Goal: Navigation & Orientation: Find specific page/section

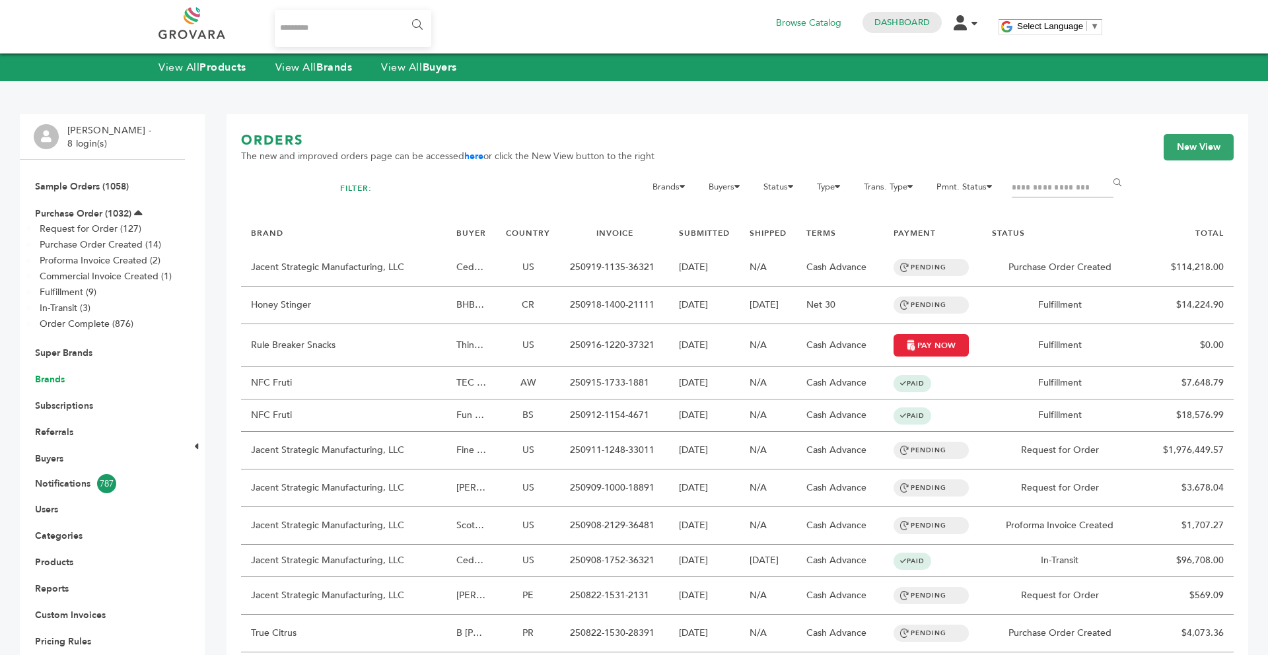
click at [52, 379] on link "Brands" at bounding box center [50, 379] width 30 height 13
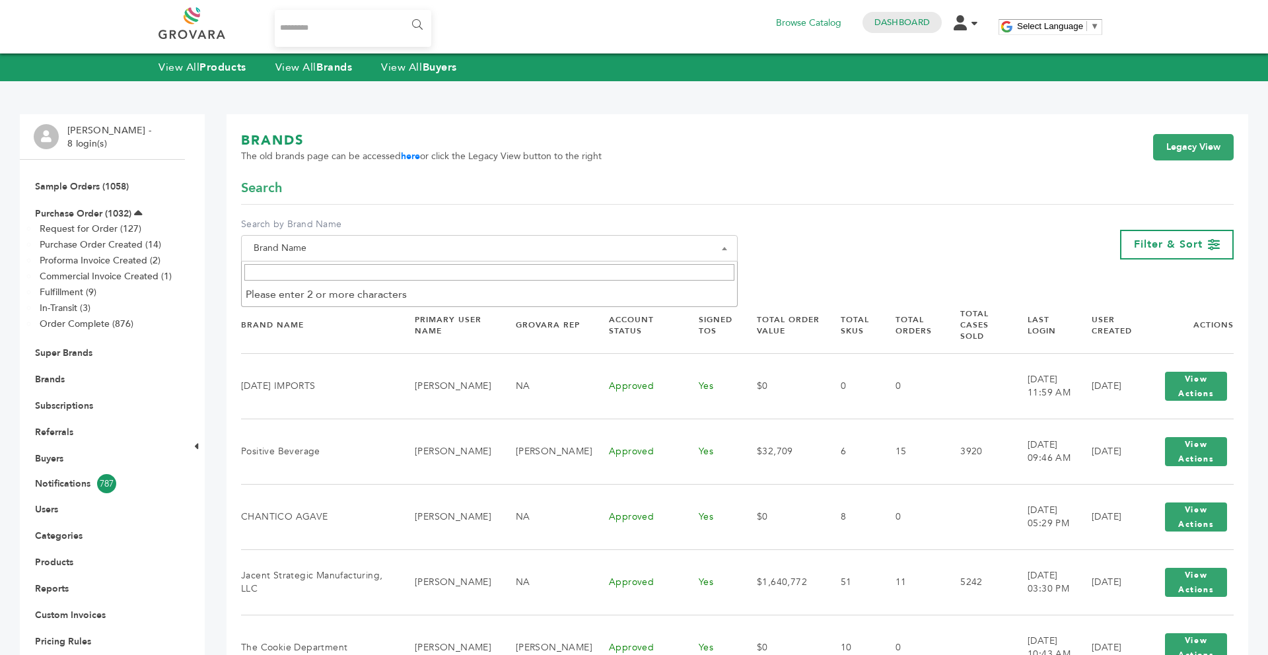
click at [469, 251] on span "Brand Name" at bounding box center [489, 248] width 482 height 18
click at [403, 279] on input "Search" at bounding box center [489, 272] width 490 height 17
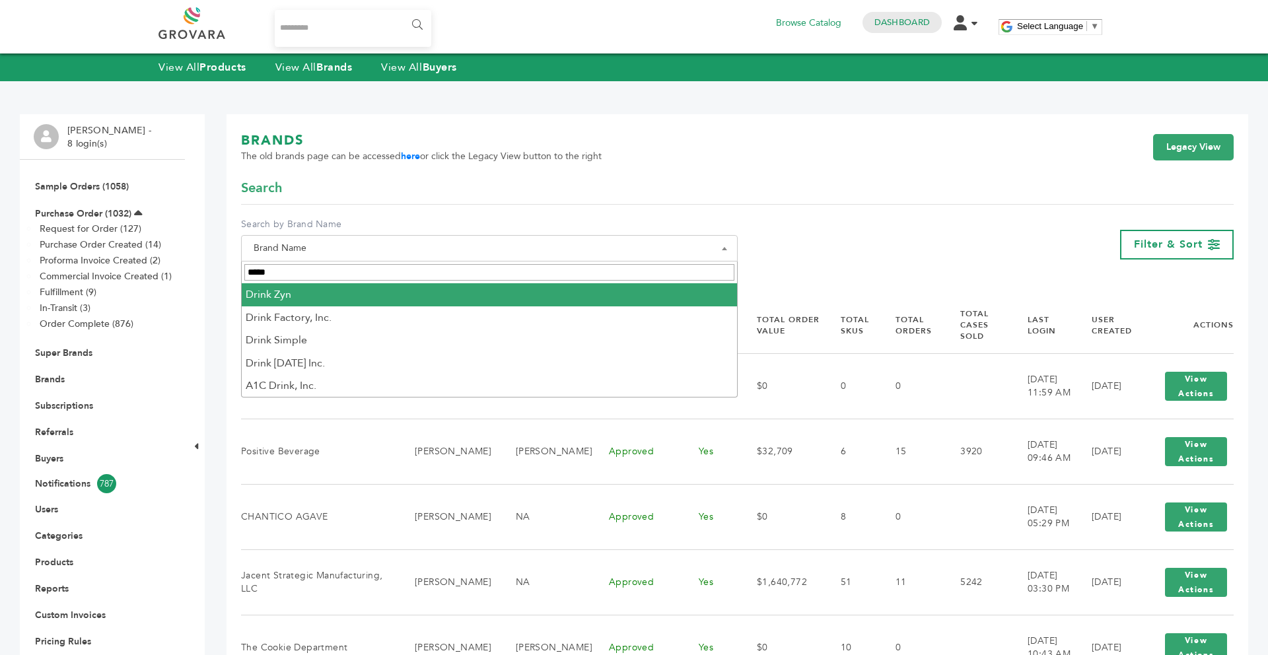
type input "*****"
select select "*********"
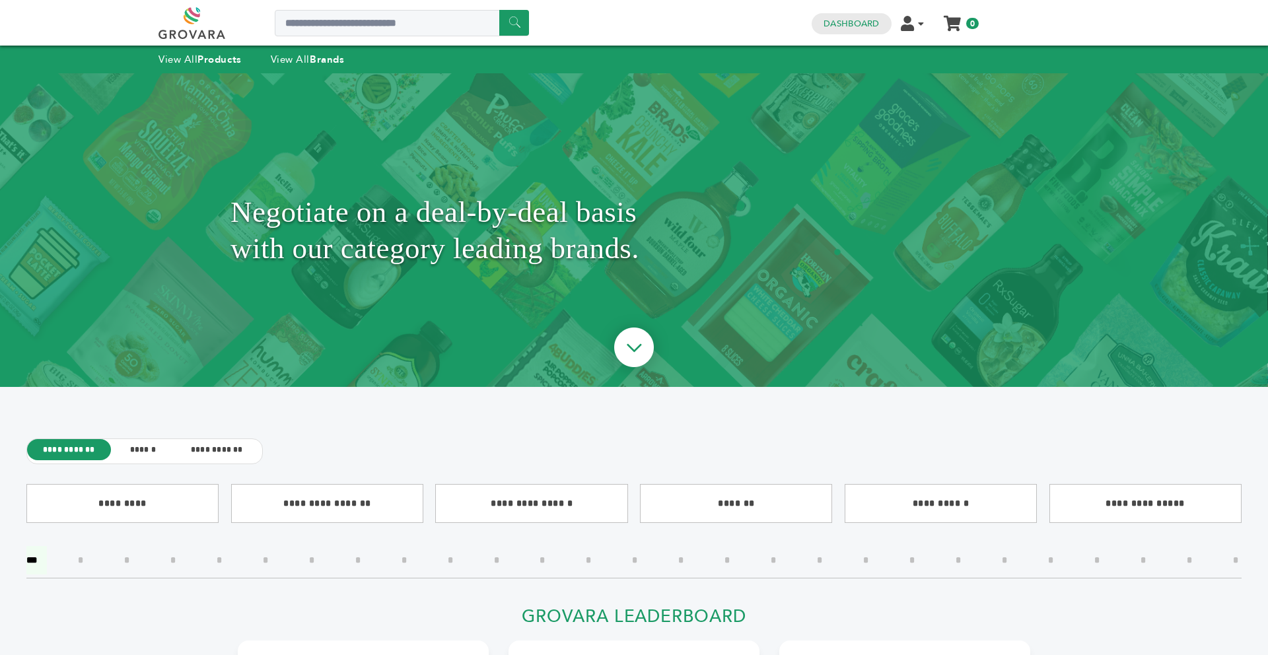
click at [1267, 111] on div "Negotiate on a deal-by-deal basis with our category leading brands." at bounding box center [634, 230] width 1268 height 314
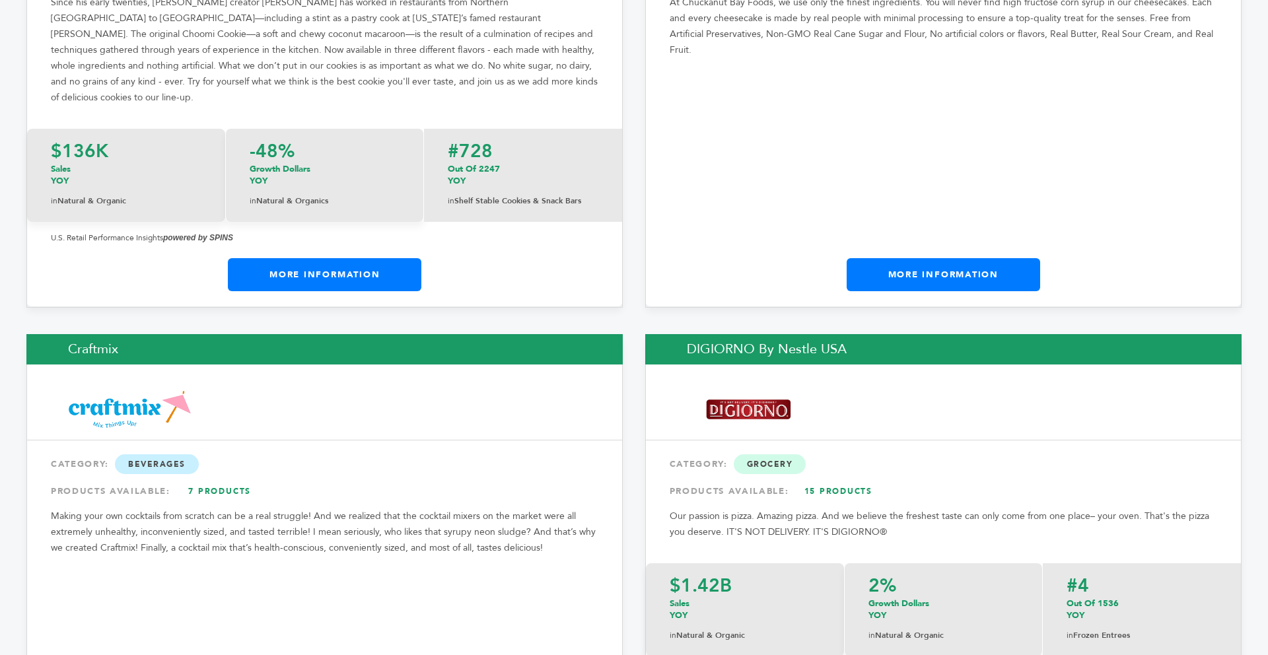
scroll to position [6133, 0]
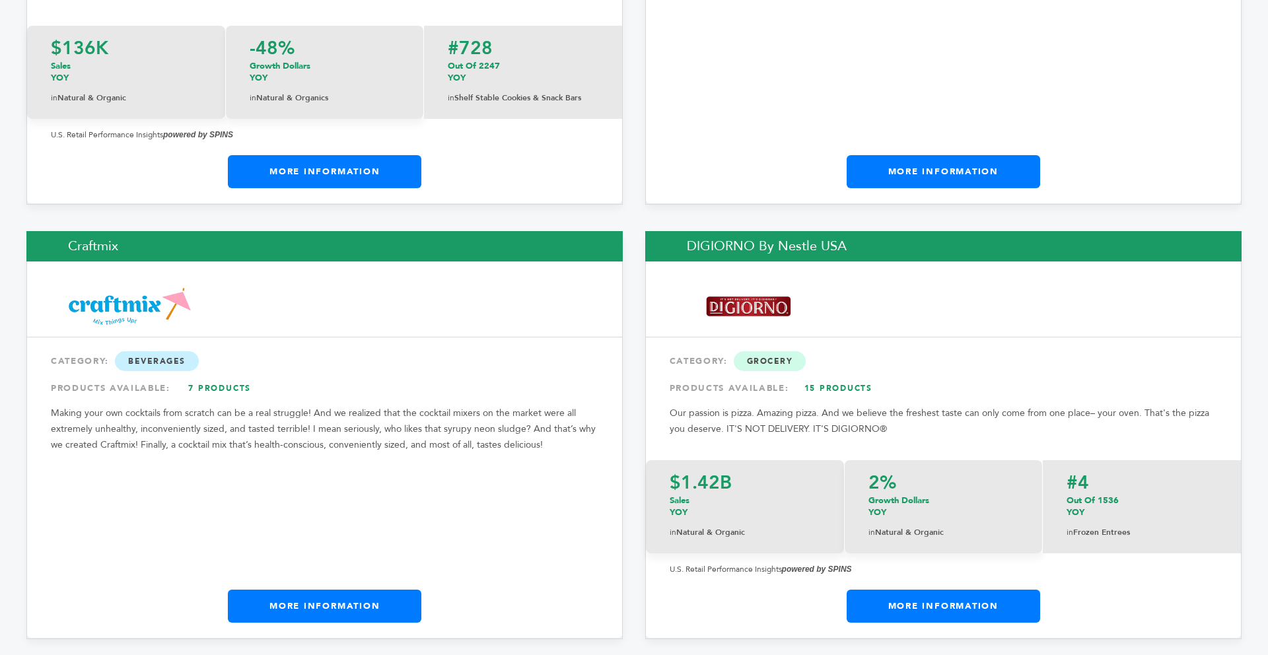
click at [992, 590] on link "More Information" at bounding box center [942, 606] width 193 height 33
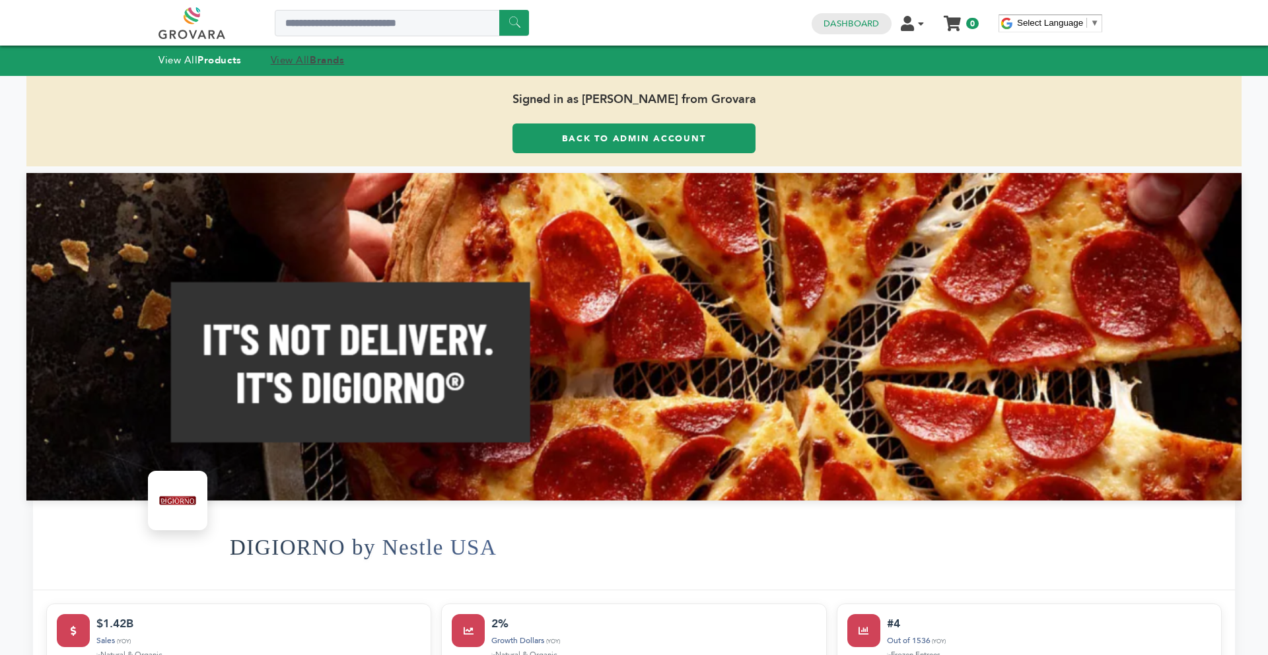
click at [320, 57] on strong "Brands" at bounding box center [327, 59] width 34 height 13
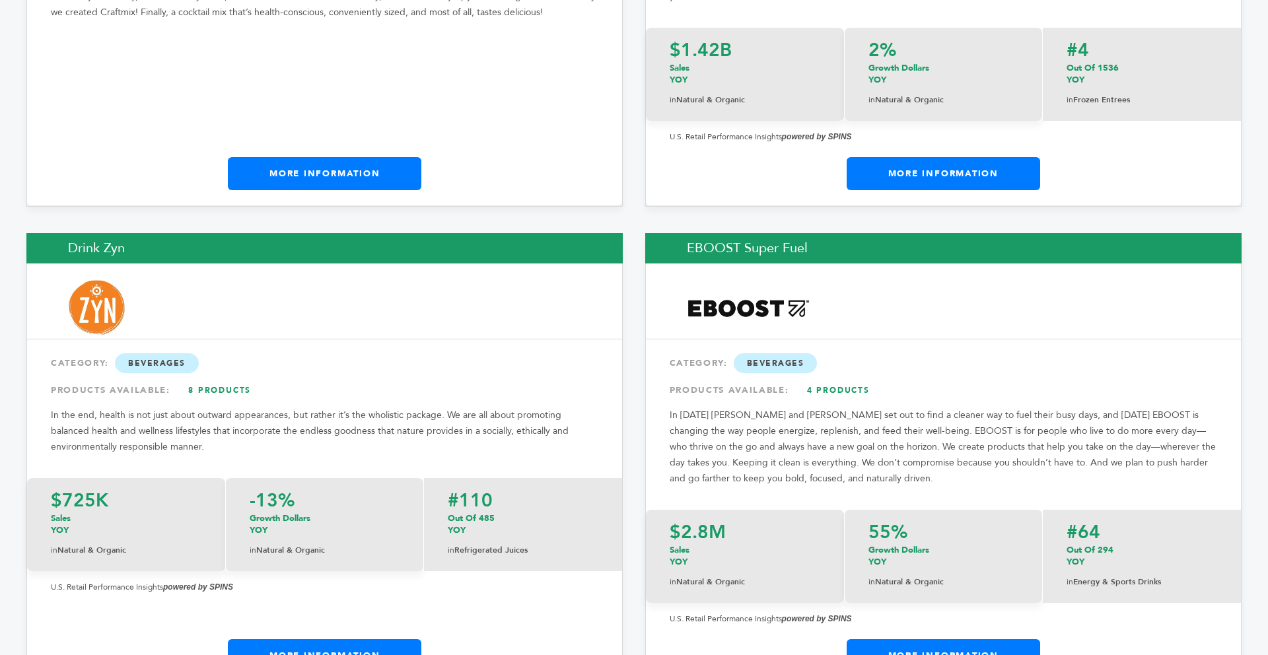
scroll to position [6745, 0]
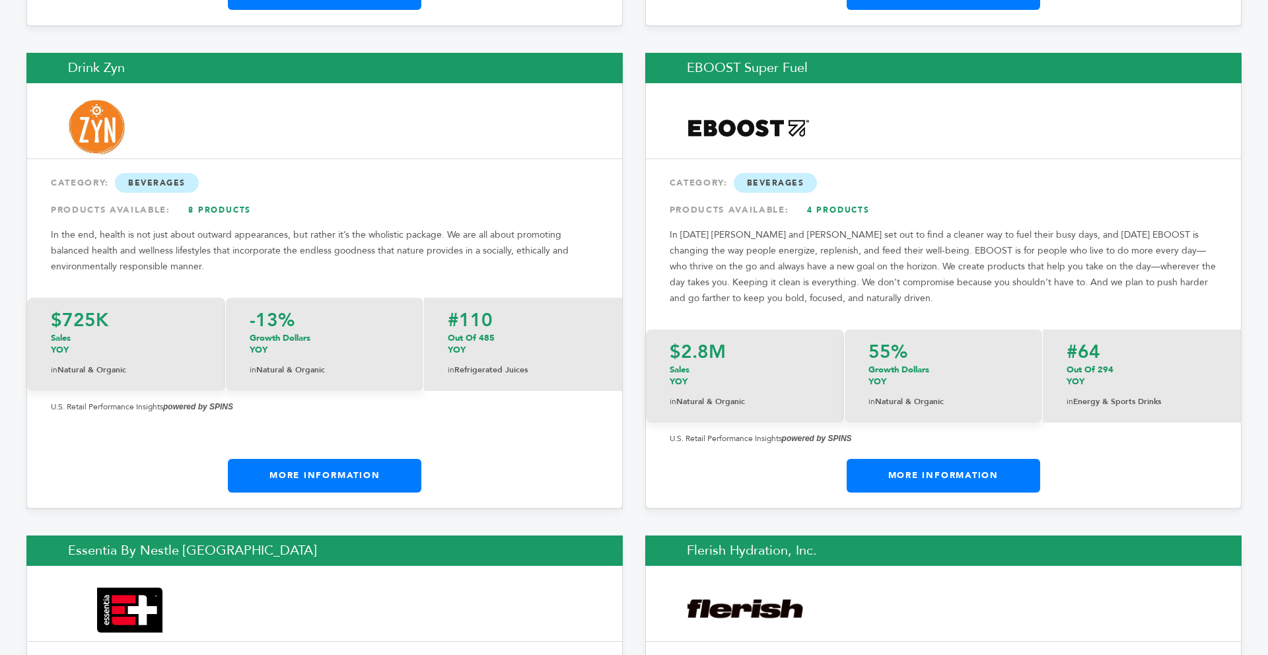
click at [383, 459] on link "More Information" at bounding box center [324, 475] width 193 height 33
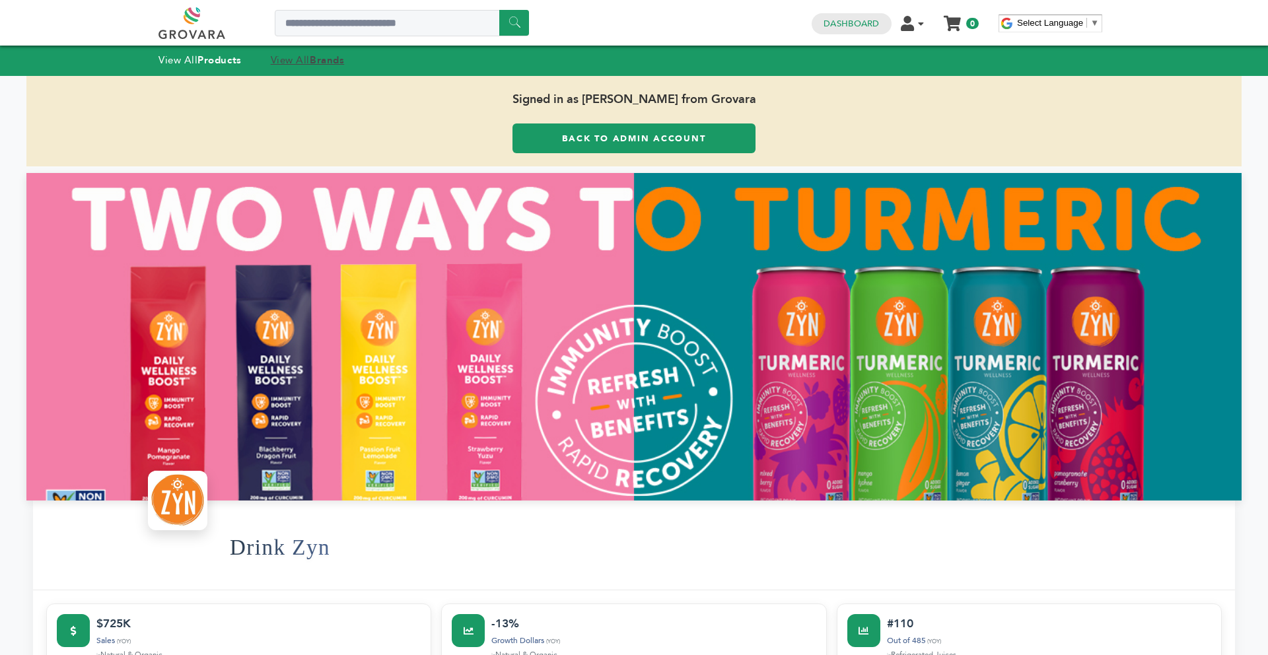
click at [287, 61] on link "View All Brands" at bounding box center [308, 59] width 74 height 13
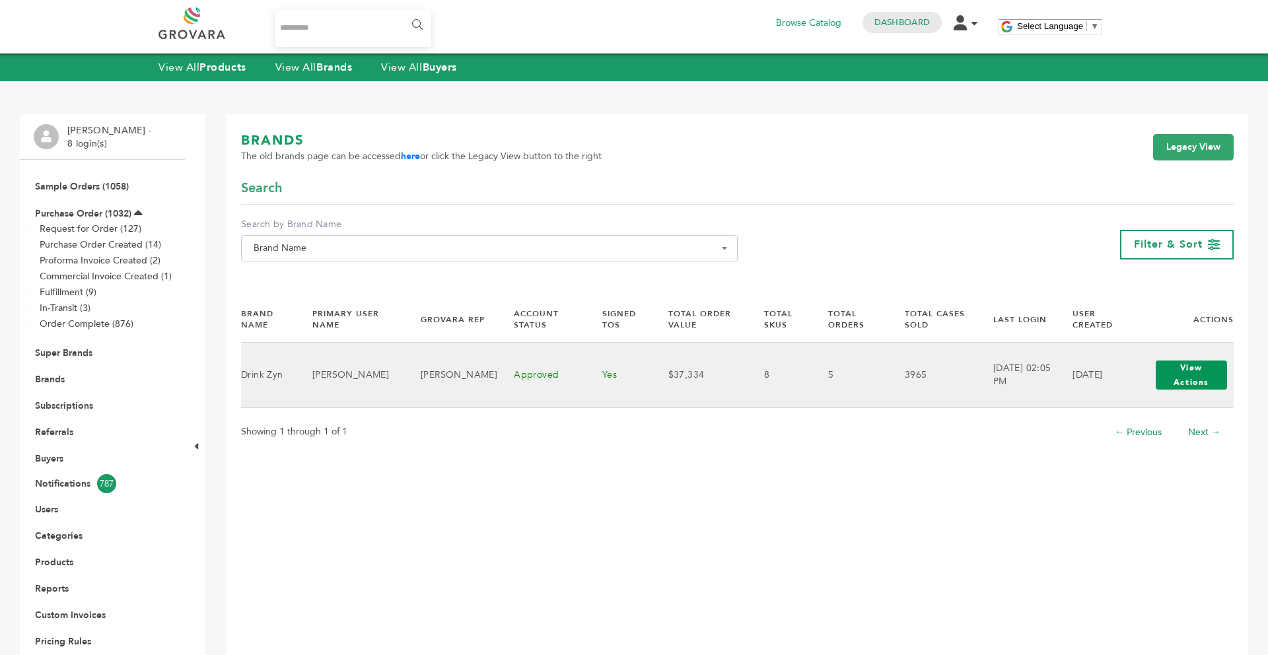
click at [1198, 386] on button "View Actions" at bounding box center [1190, 374] width 71 height 29
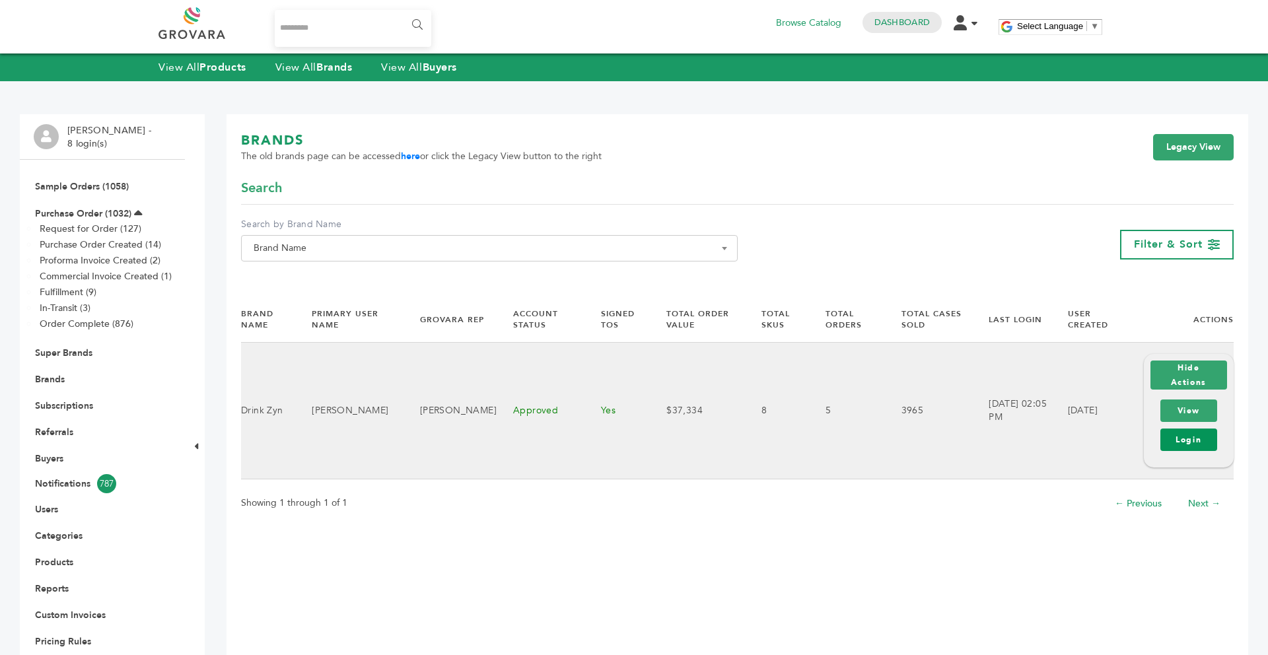
click at [1185, 440] on link "Login" at bounding box center [1188, 439] width 57 height 22
